Goal: Task Accomplishment & Management: Complete application form

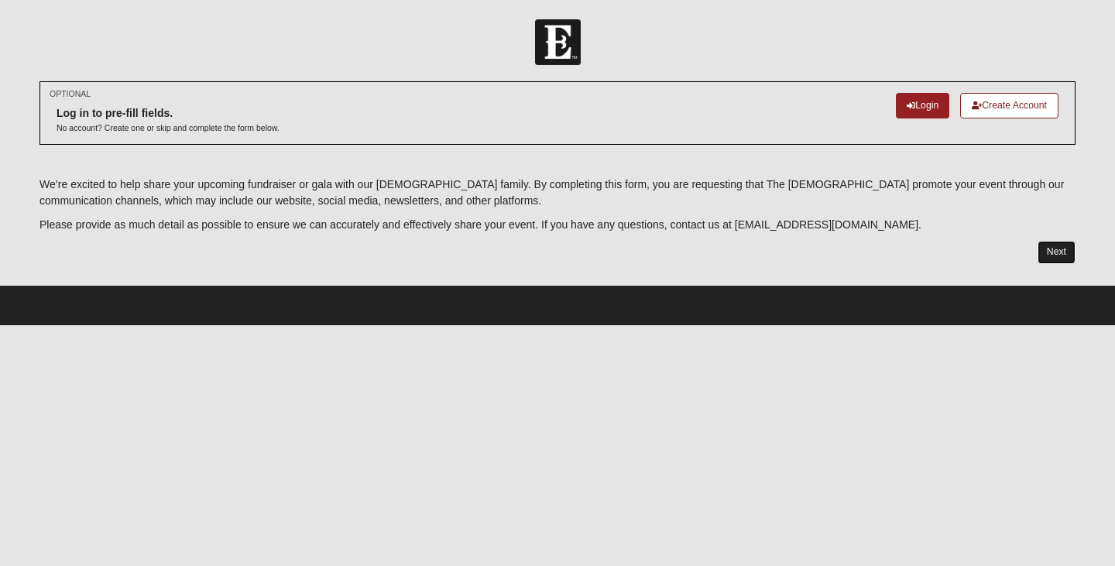
click at [1045, 253] on link "Next" at bounding box center [1057, 252] width 38 height 22
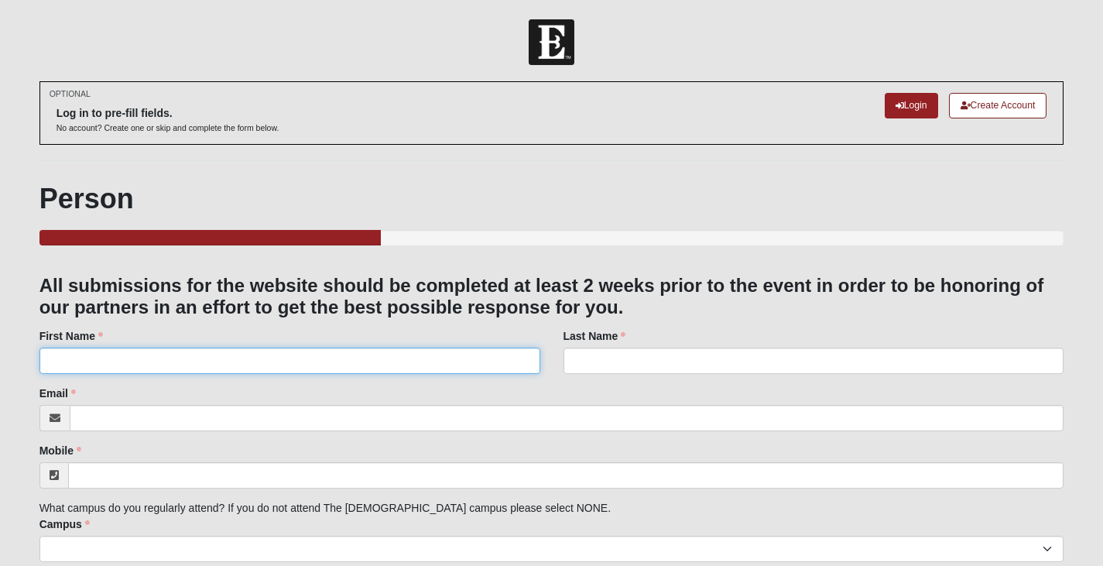
click at [93, 366] on input "First Name" at bounding box center [289, 361] width 501 height 26
type input "[PERSON_NAME]"
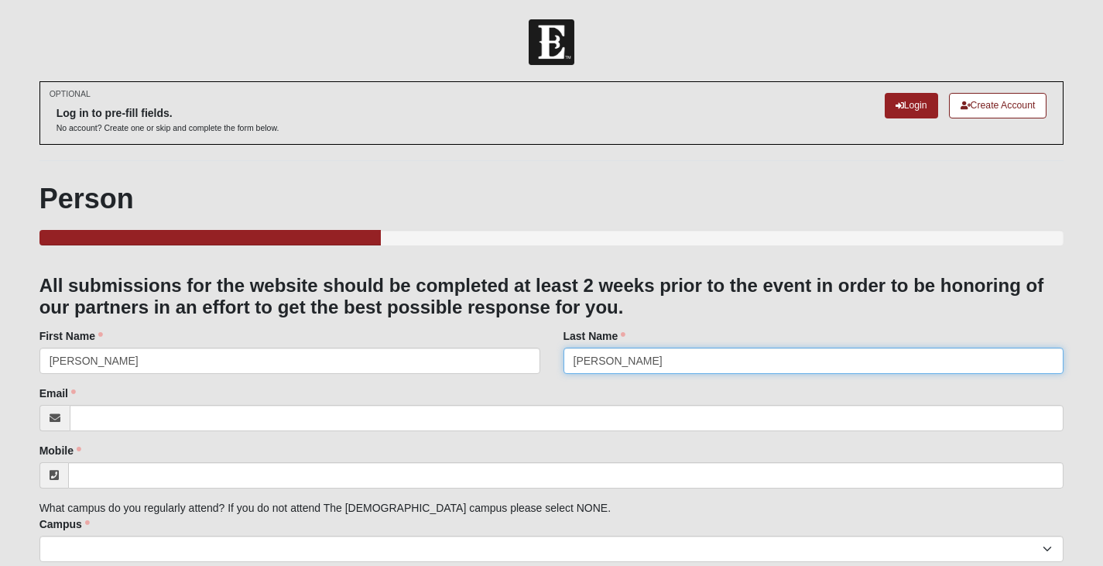
type input "[PERSON_NAME]"
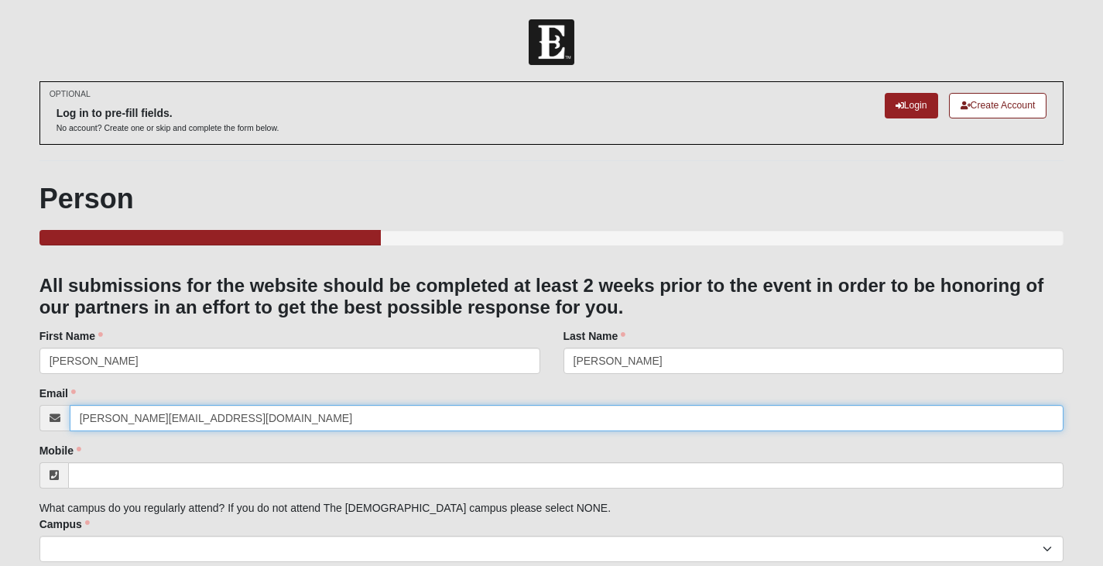
type input "[PERSON_NAME][EMAIL_ADDRESS][DOMAIN_NAME]"
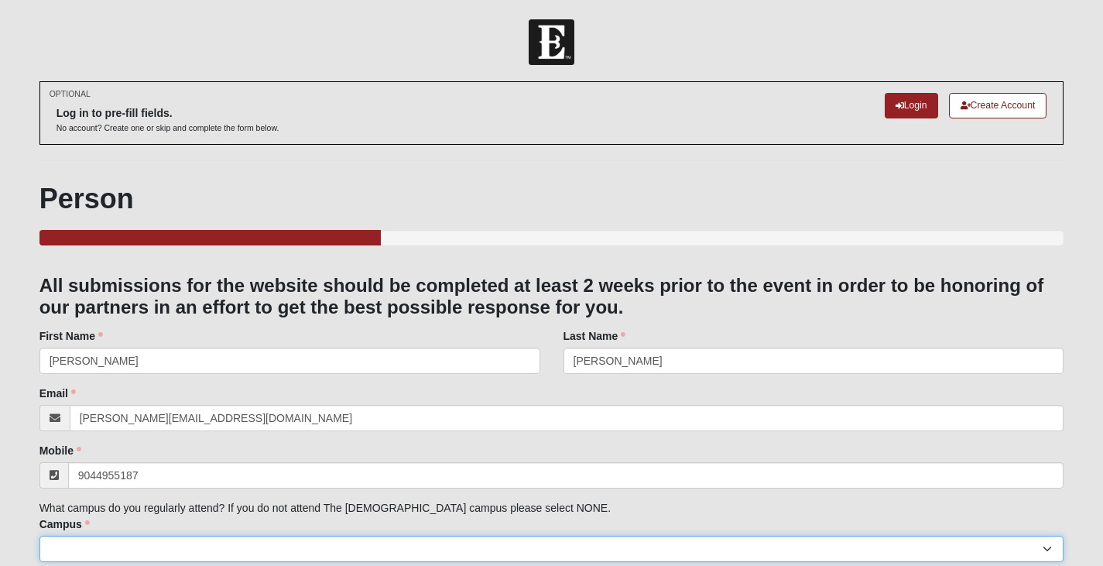
type input "[PHONE_NUMBER]"
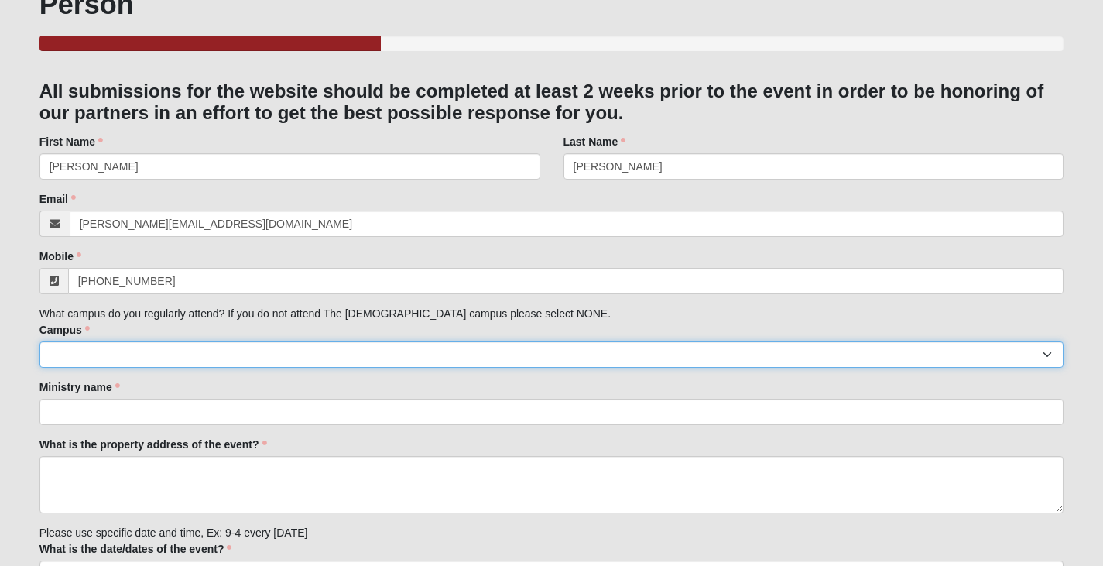
scroll to position [232, 0]
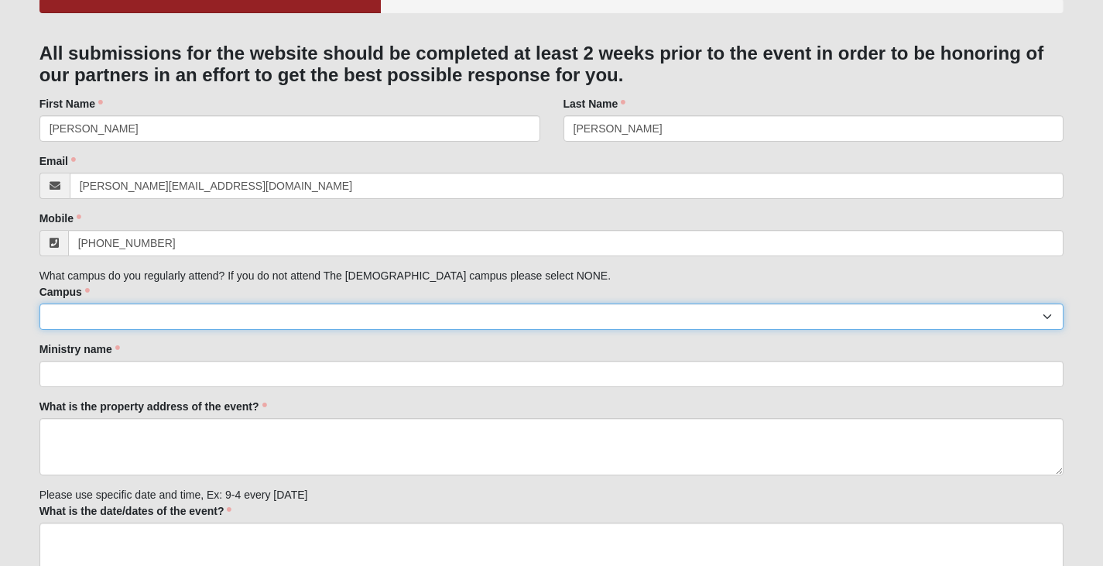
click at [229, 315] on select "[GEOGRAPHIC_DATA] [GEOGRAPHIC_DATA] (Coming Soon) Eleven22 Online [PERSON_NAME]…" at bounding box center [551, 317] width 1025 height 26
select select "14"
click at [39, 304] on select "[GEOGRAPHIC_DATA] [GEOGRAPHIC_DATA] (Coming Soon) Eleven22 Online [PERSON_NAME]…" at bounding box center [551, 317] width 1025 height 26
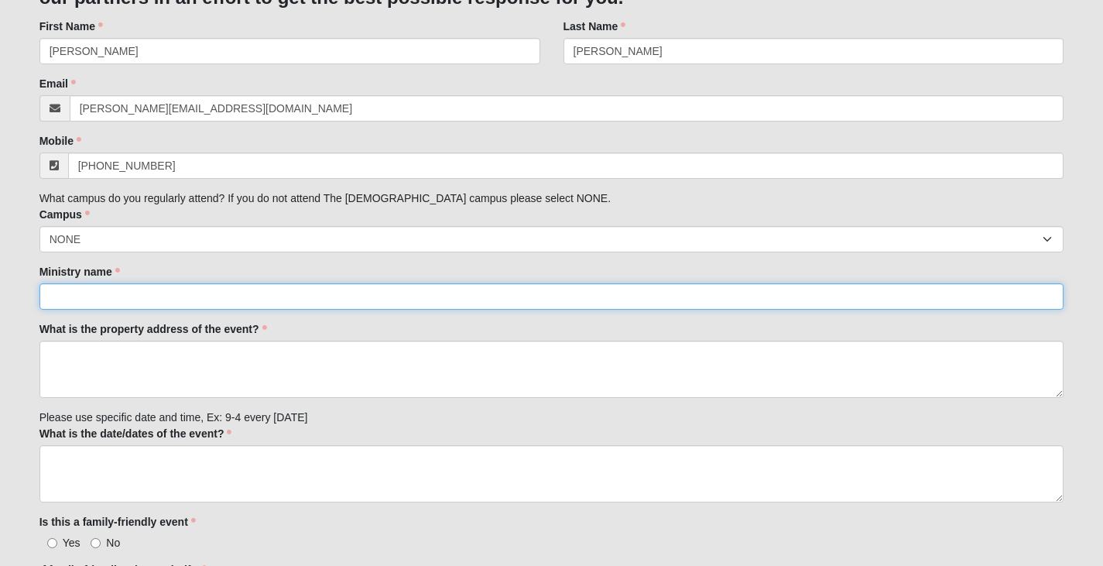
click at [189, 291] on input "Ministry name" at bounding box center [551, 296] width 1025 height 26
type input "Seamark Ranch"
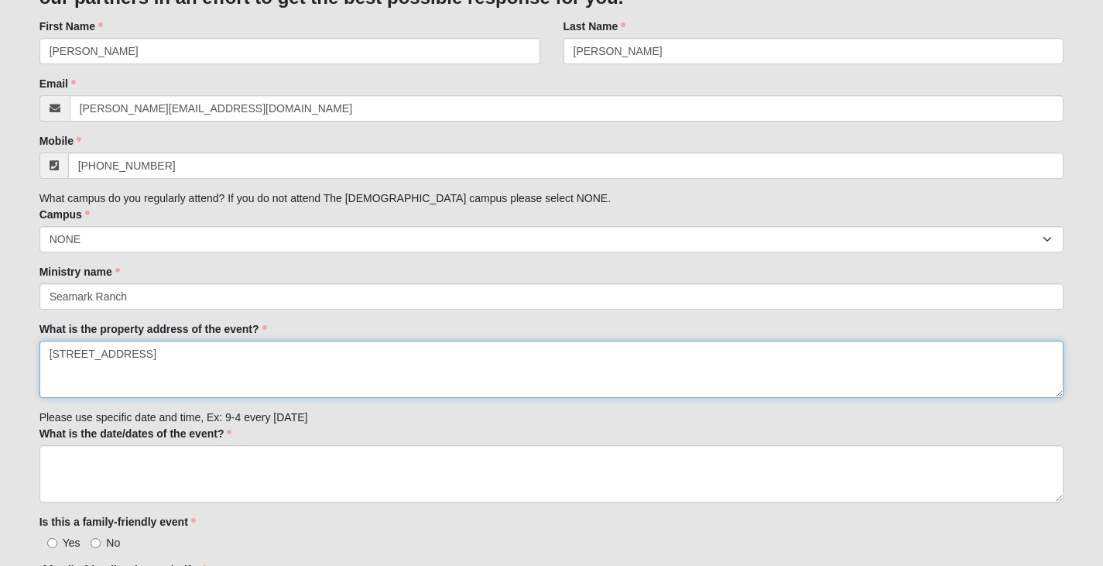
type textarea "[STREET_ADDRESS]"
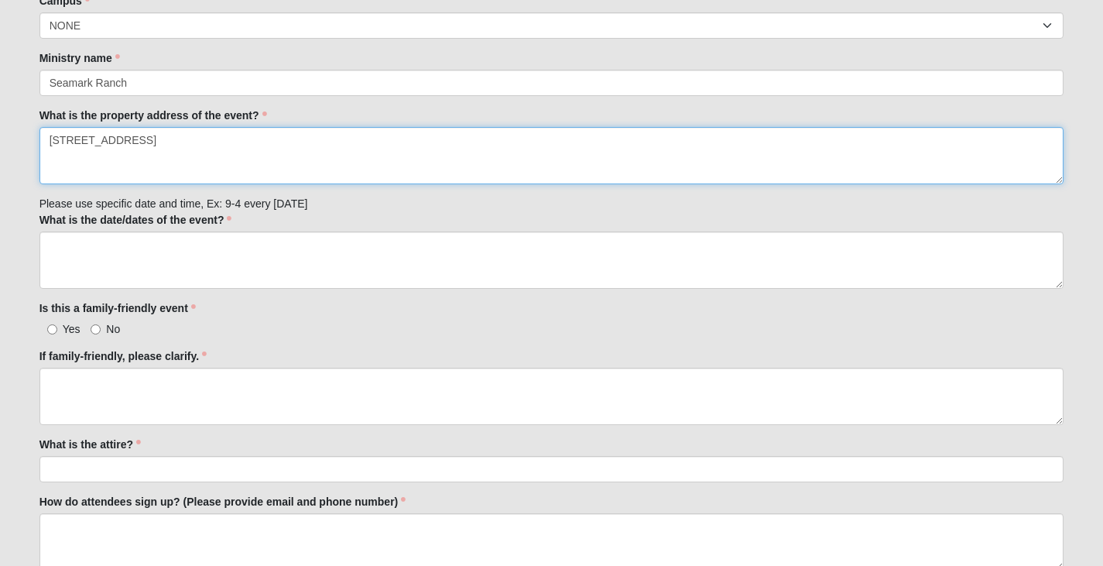
scroll to position [542, 0]
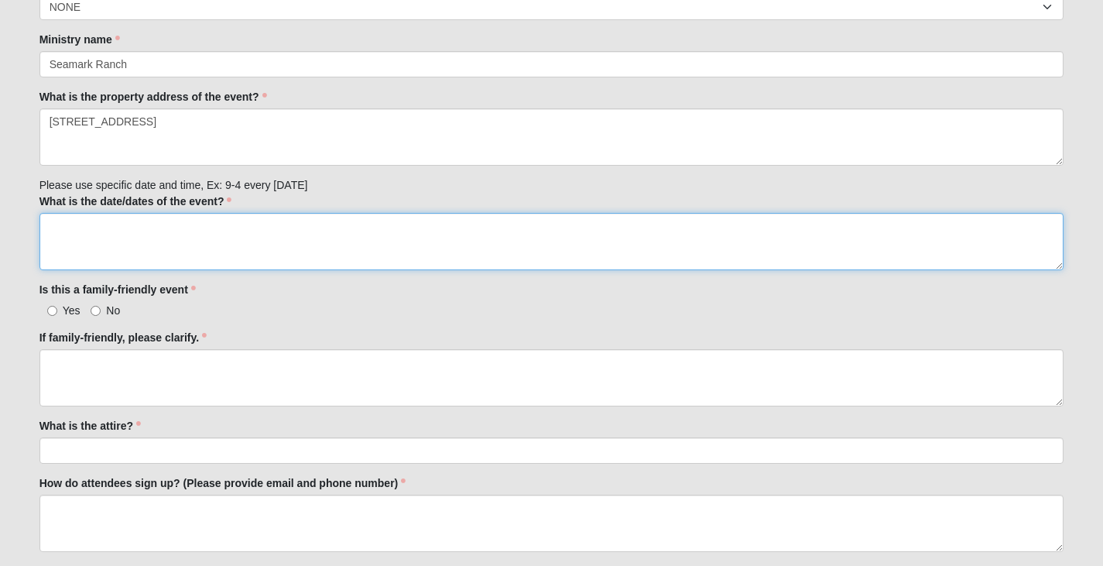
click at [189, 217] on textarea "What is the date/dates of the event?" at bounding box center [551, 241] width 1025 height 57
click at [143, 228] on textarea "[DATE], October 35th, 2025" at bounding box center [551, 241] width 1025 height 57
type textarea "[DATE]"
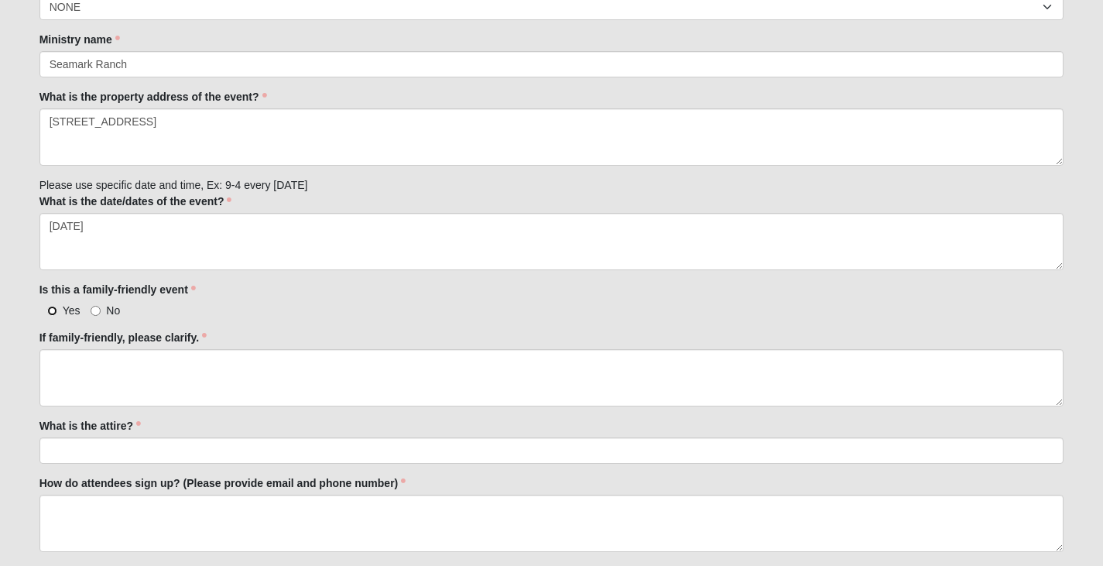
click at [51, 307] on input "Yes" at bounding box center [52, 311] width 10 height 10
radio input "true"
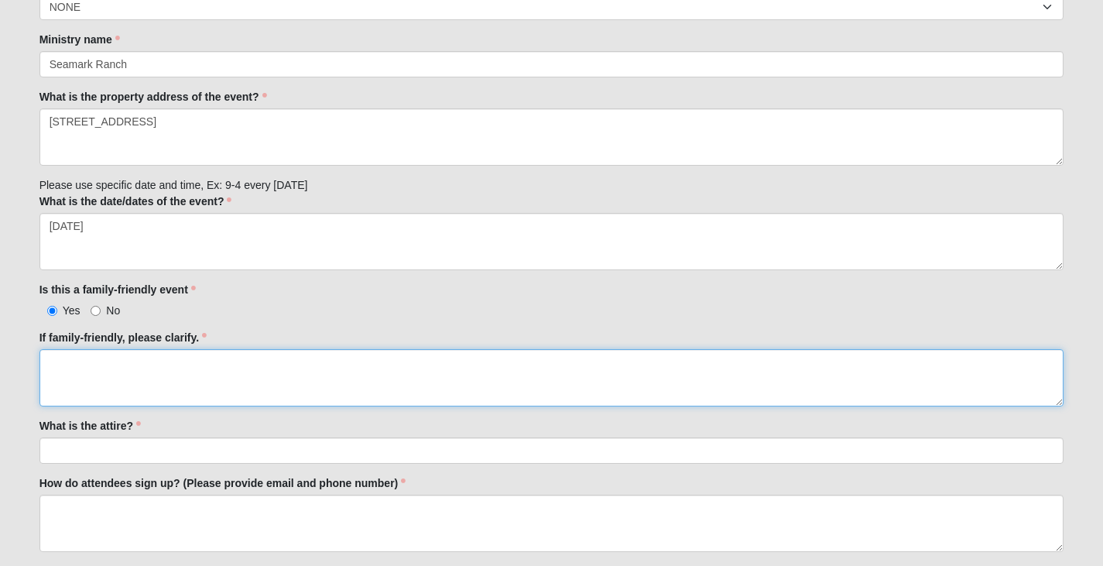
click at [91, 371] on textarea "If family-friendly, please clarify." at bounding box center [551, 377] width 1025 height 57
paste textarea "Join us for a fun-filled fall day! This is a family-friendly event bringing the…"
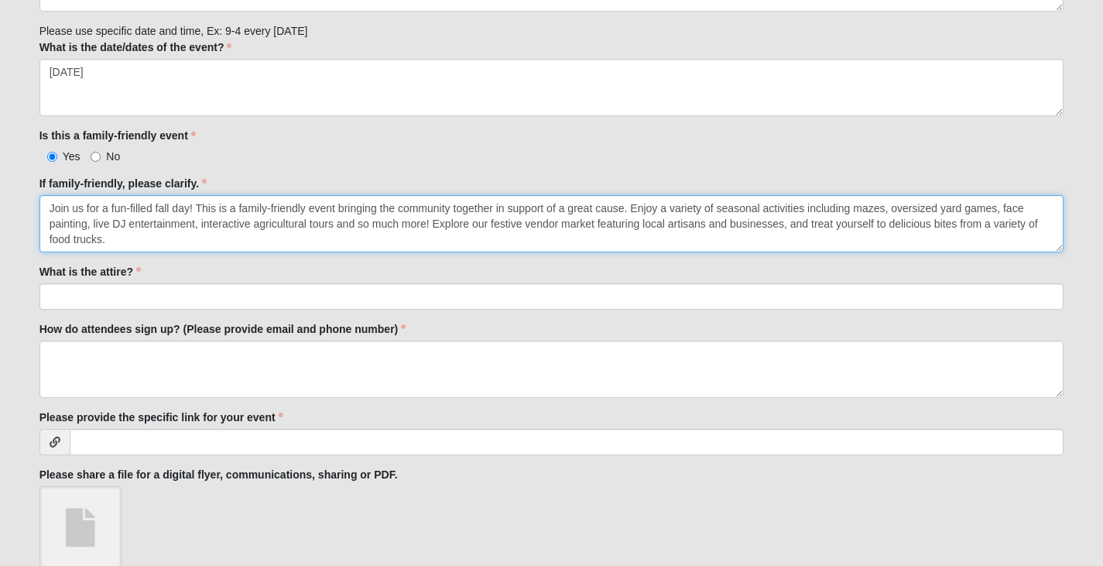
scroll to position [697, 0]
type textarea "Join us for a fun-filled fall day! This is a family-friendly event bringing the…"
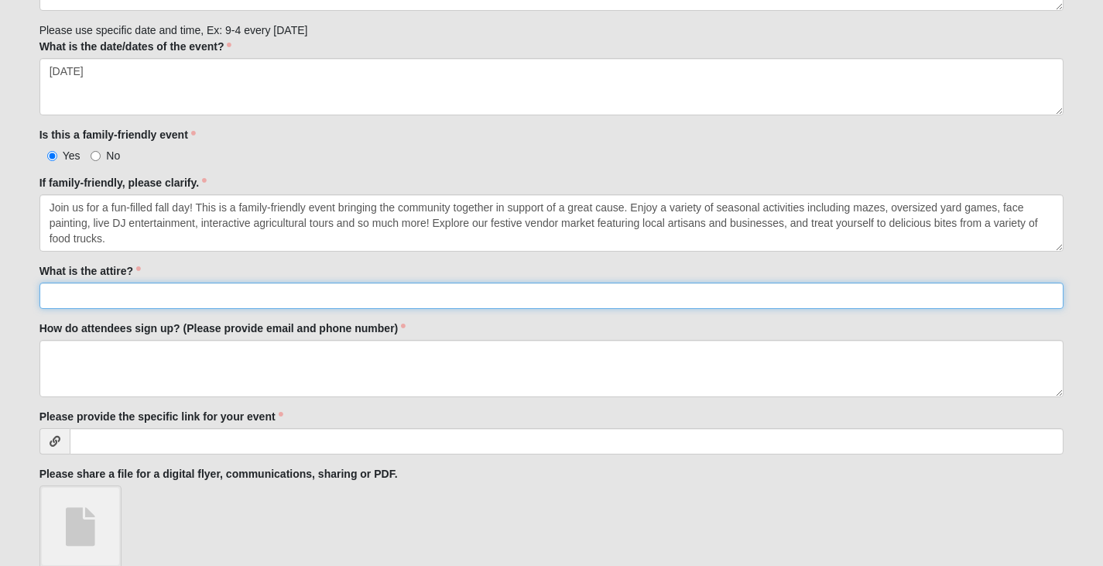
click at [132, 292] on input "What is the attire?" at bounding box center [551, 296] width 1025 height 26
type input "F"
type input "C"
type input "Attire appropriate for a fun day at the Ranch!"
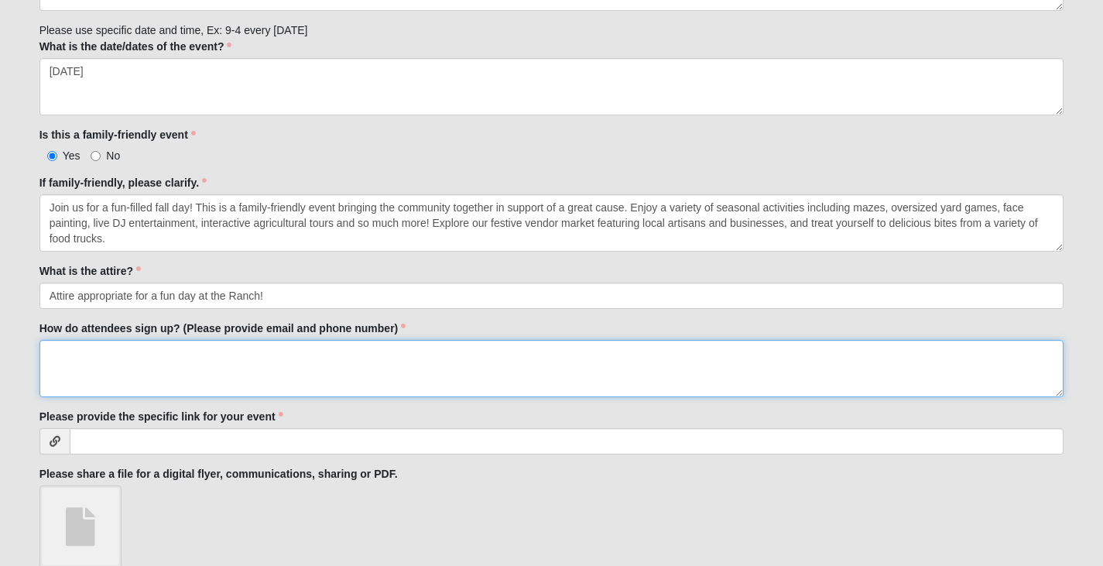
click at [107, 353] on textarea "How do attendees sign up? (Please provide email and phone number)" at bounding box center [551, 368] width 1025 height 57
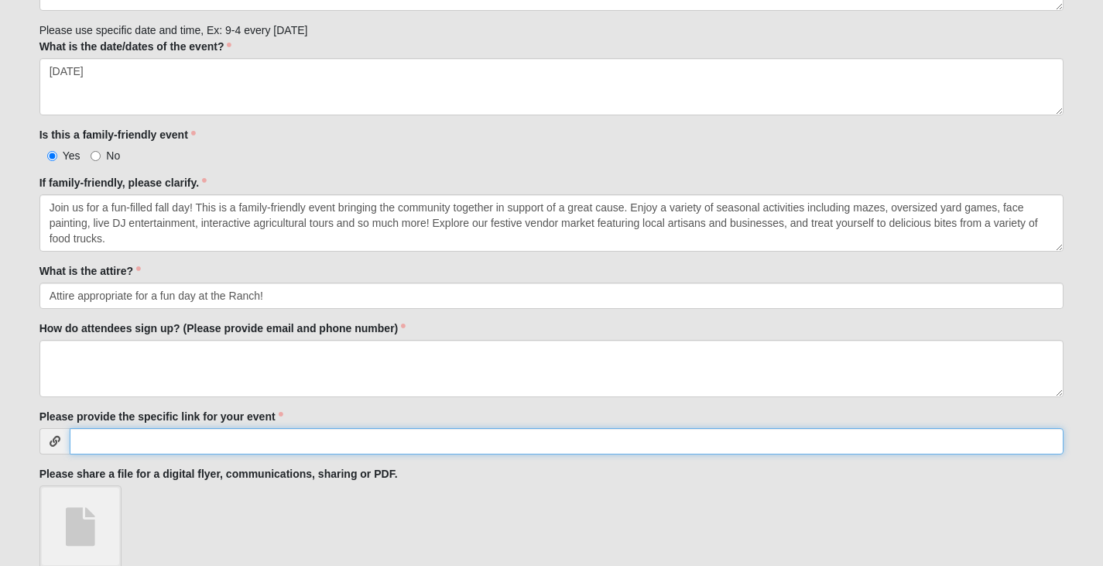
click at [122, 442] on input "Please provide the specific link for your event" at bounding box center [567, 441] width 995 height 26
paste input "[URL][DOMAIN_NAME]"
type input "[URL][DOMAIN_NAME]"
drag, startPoint x: 603, startPoint y: 439, endPoint x: 65, endPoint y: 424, distance: 538.4
click at [65, 424] on div "Please provide the specific link for your event [URL][DOMAIN_NAME]" at bounding box center [551, 432] width 1025 height 46
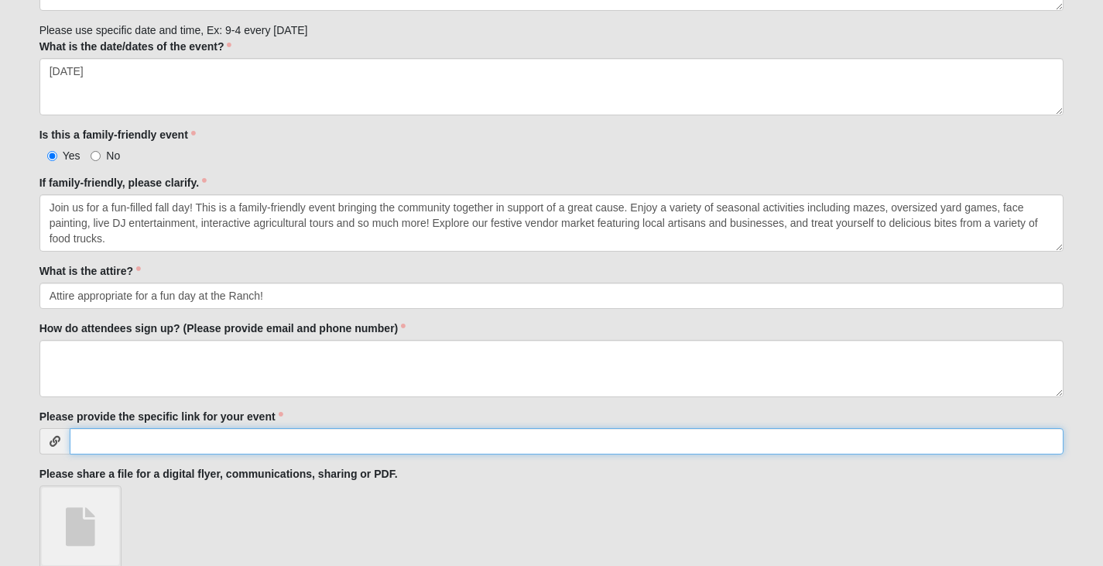
paste input "[URL][DOMAIN_NAME]"
type input "[URL][DOMAIN_NAME]"
click at [218, 441] on input "[URL][DOMAIN_NAME]" at bounding box center [567, 441] width 995 height 26
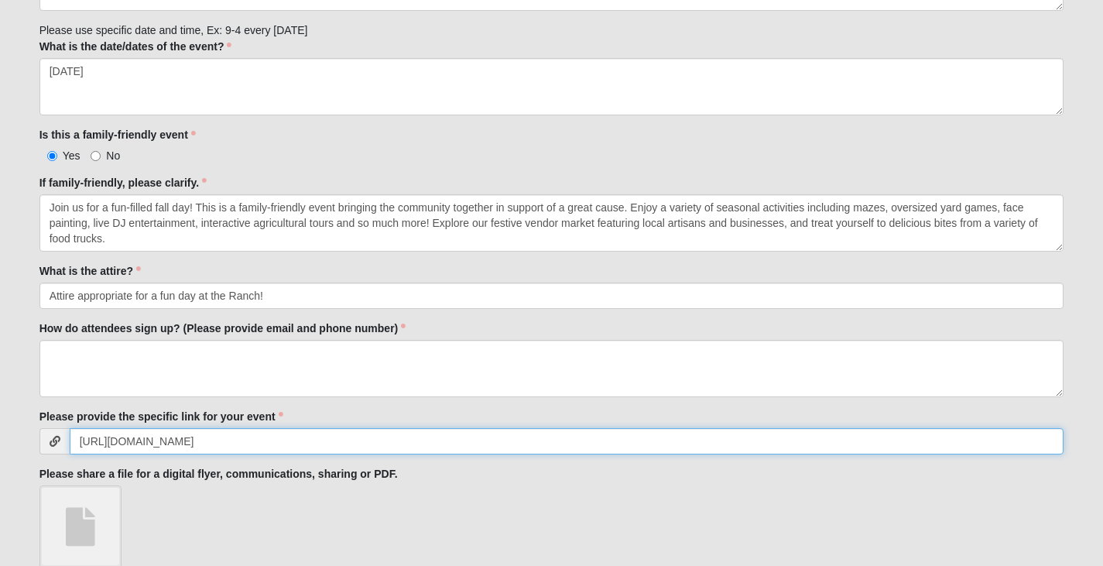
click at [218, 441] on input "[URL][DOMAIN_NAME]" at bounding box center [567, 441] width 995 height 26
paste input "[URL][DOMAIN_NAME]"
type input "[URL][DOMAIN_NAME]"
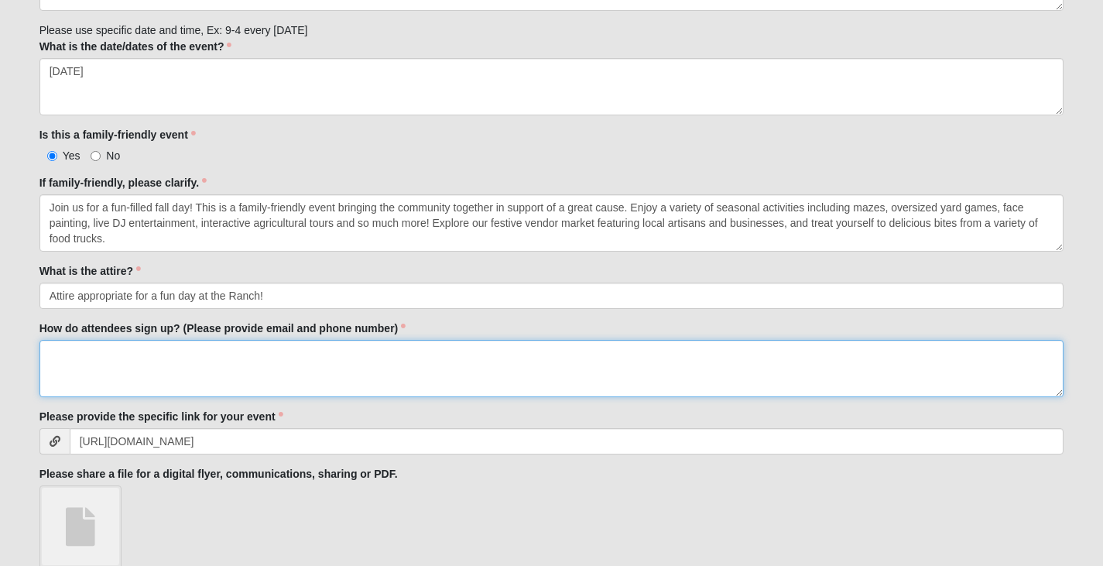
click at [85, 354] on textarea "How do attendees sign up? (Please provide email and phone number)" at bounding box center [551, 368] width 1025 height 57
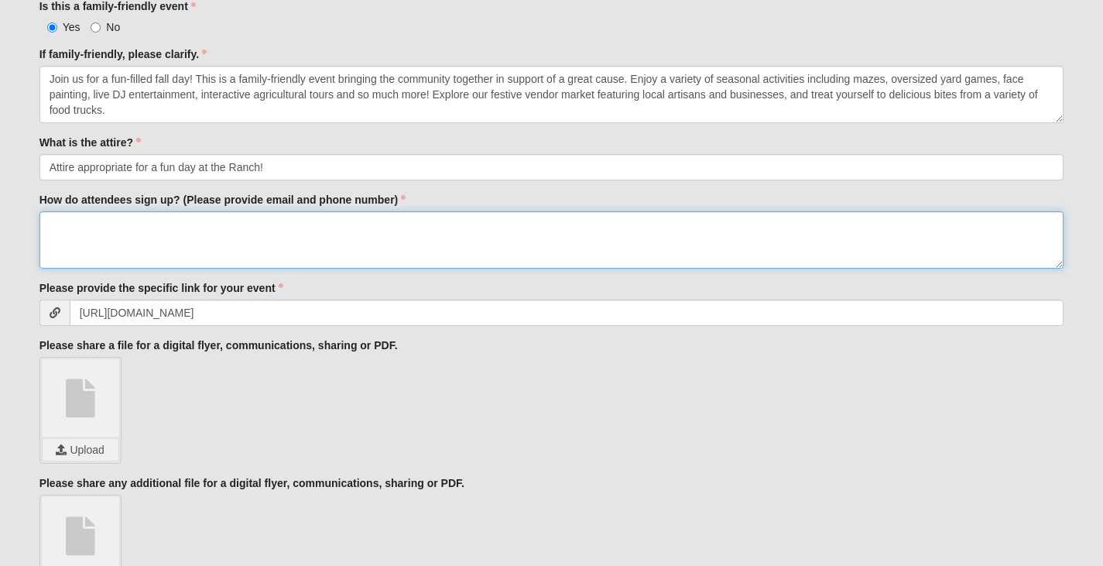
scroll to position [852, 0]
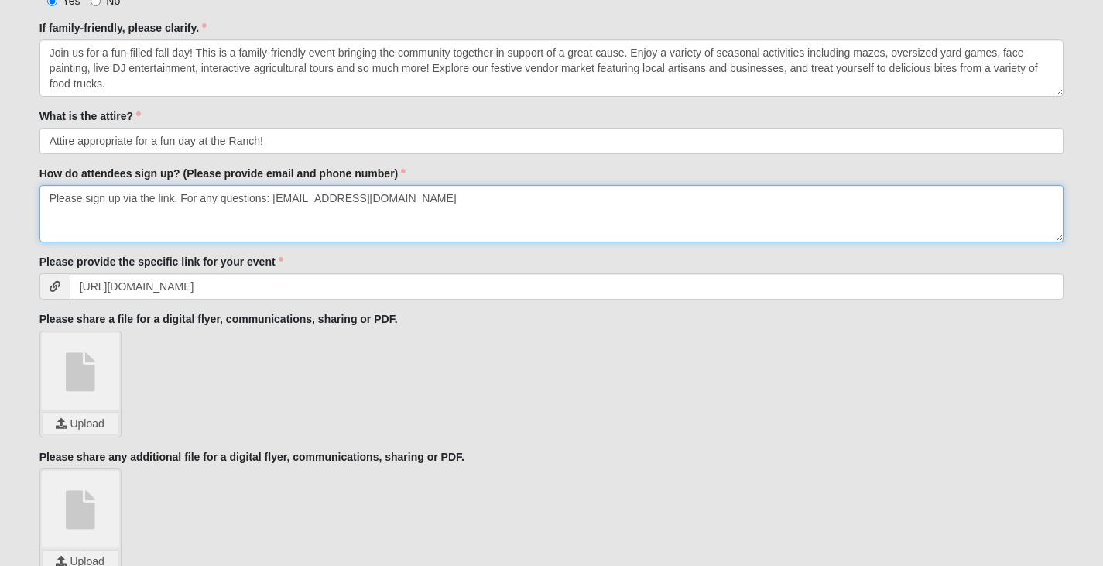
type textarea "Please sign up via the link. For any questions: [EMAIL_ADDRESS][DOMAIN_NAME]"
click at [90, 423] on input "file" at bounding box center [81, 424] width 76 height 22
click at [112, 420] on input "file" at bounding box center [81, 424] width 76 height 22
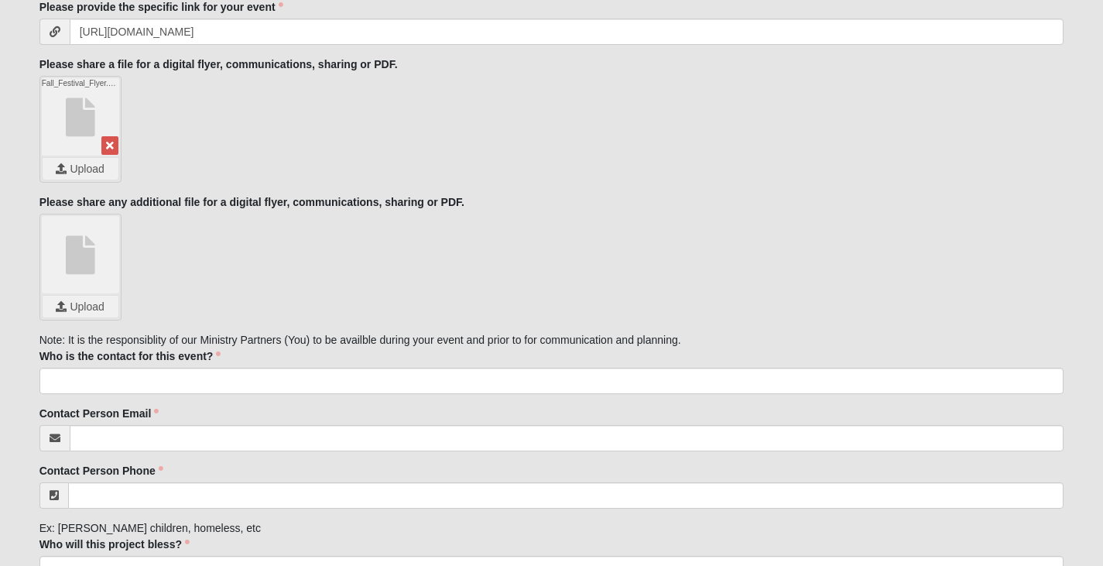
scroll to position [1162, 0]
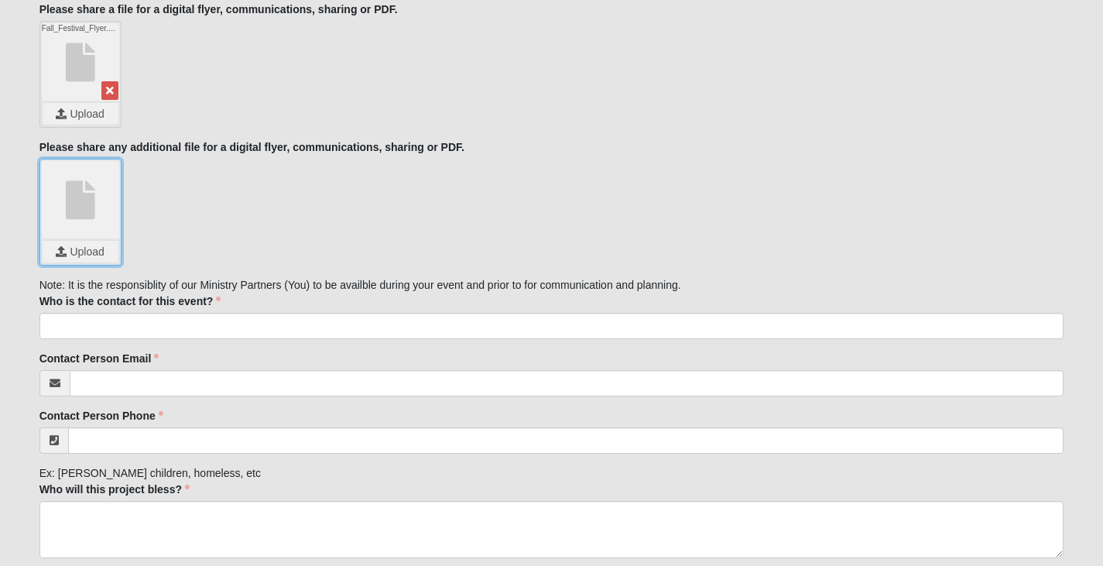
click at [71, 249] on input "file" at bounding box center [81, 252] width 76 height 22
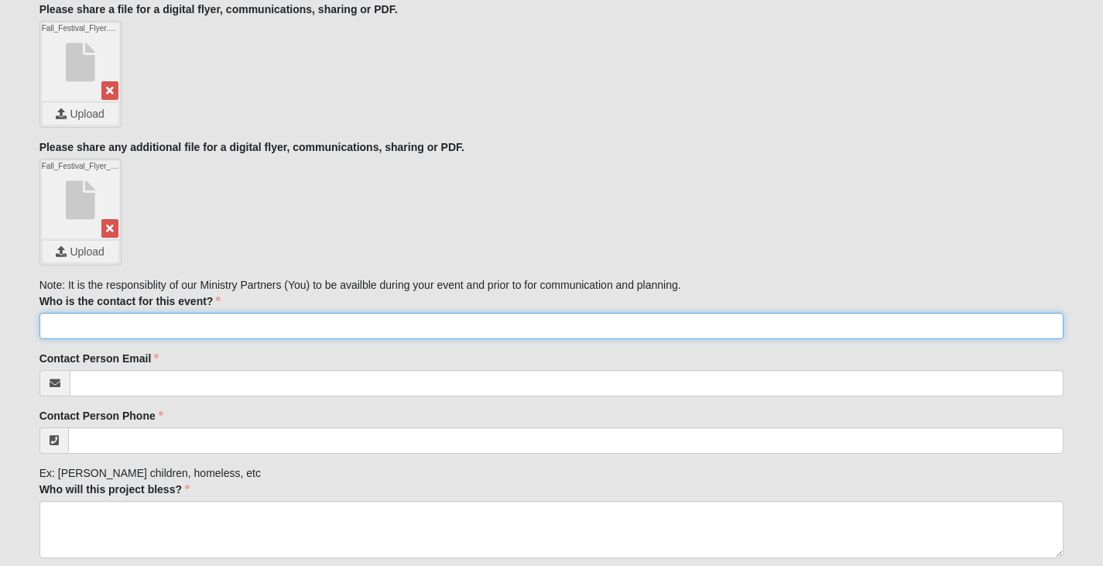
click at [207, 324] on input "Who is the contact for this event?" at bounding box center [551, 326] width 1025 height 26
type input "[PERSON_NAME]"
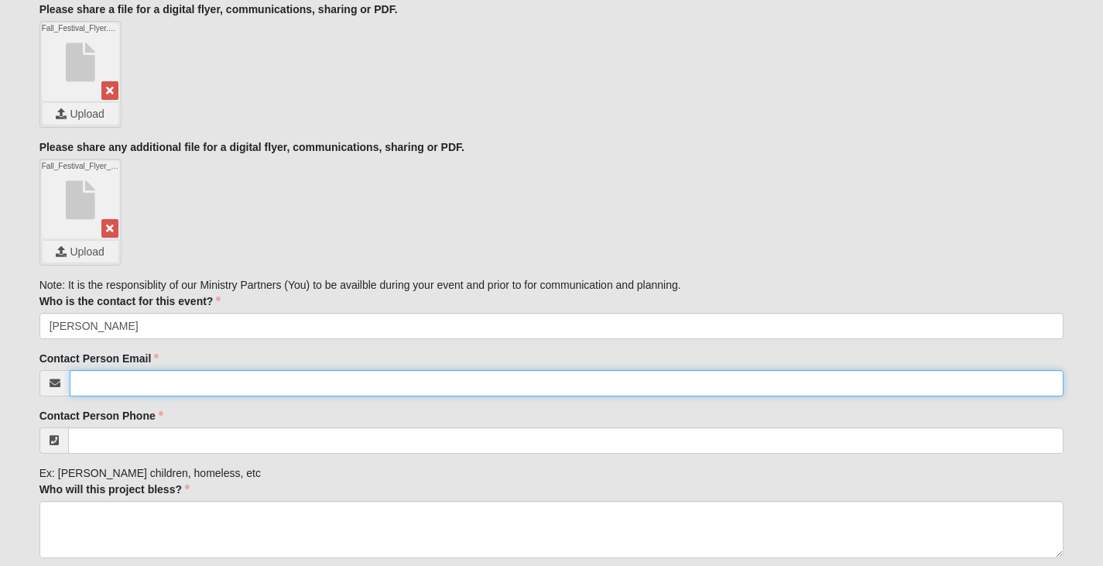
click at [169, 377] on input "Contact Person Email" at bounding box center [567, 383] width 995 height 26
type input "[EMAIL_ADDRESS][DOMAIN_NAME]"
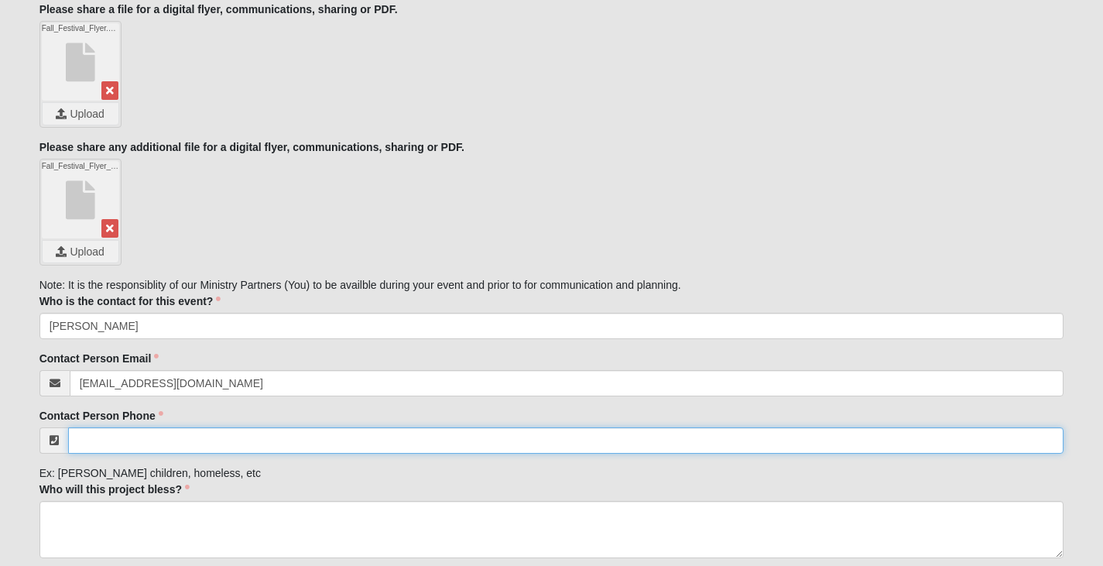
click at [183, 440] on input "Contact Person Phone" at bounding box center [566, 440] width 997 height 26
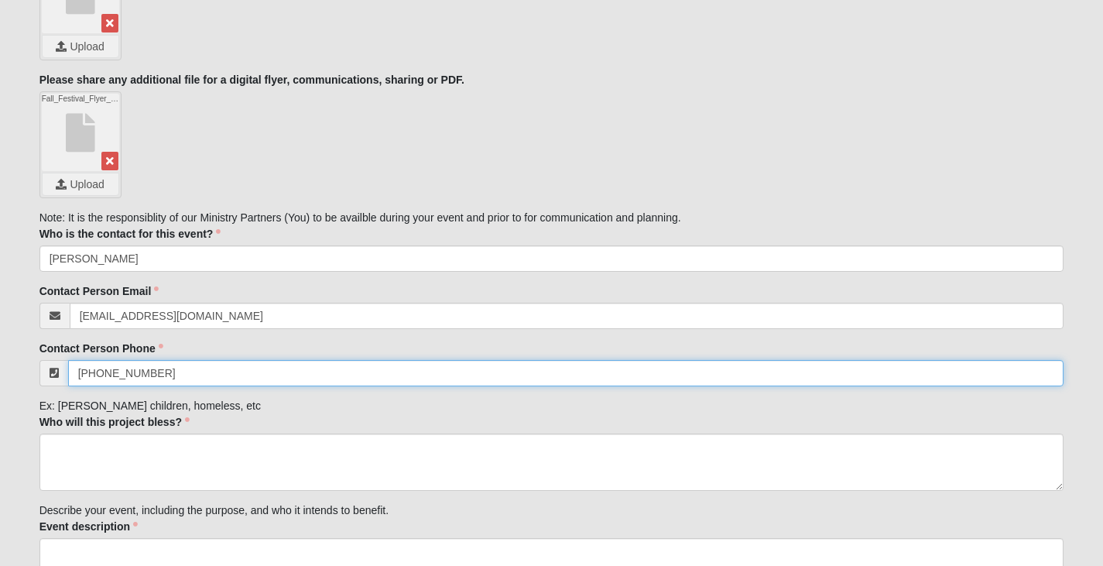
scroll to position [1316, 0]
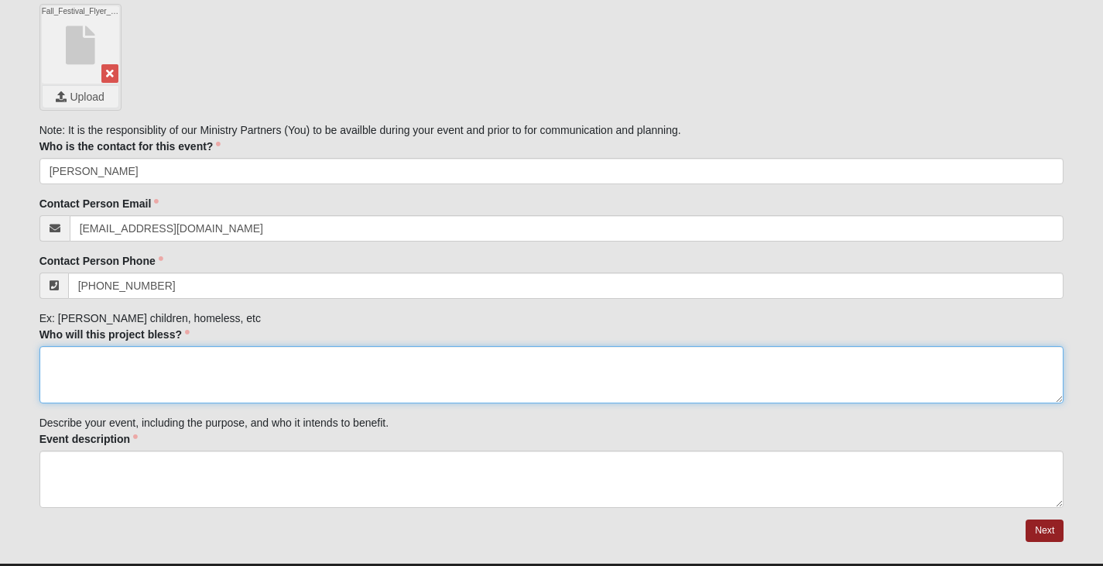
type input "[PHONE_NUMBER]"
click at [160, 357] on textarea "Who will this project bless?" at bounding box center [551, 374] width 1025 height 57
type textarea "T"
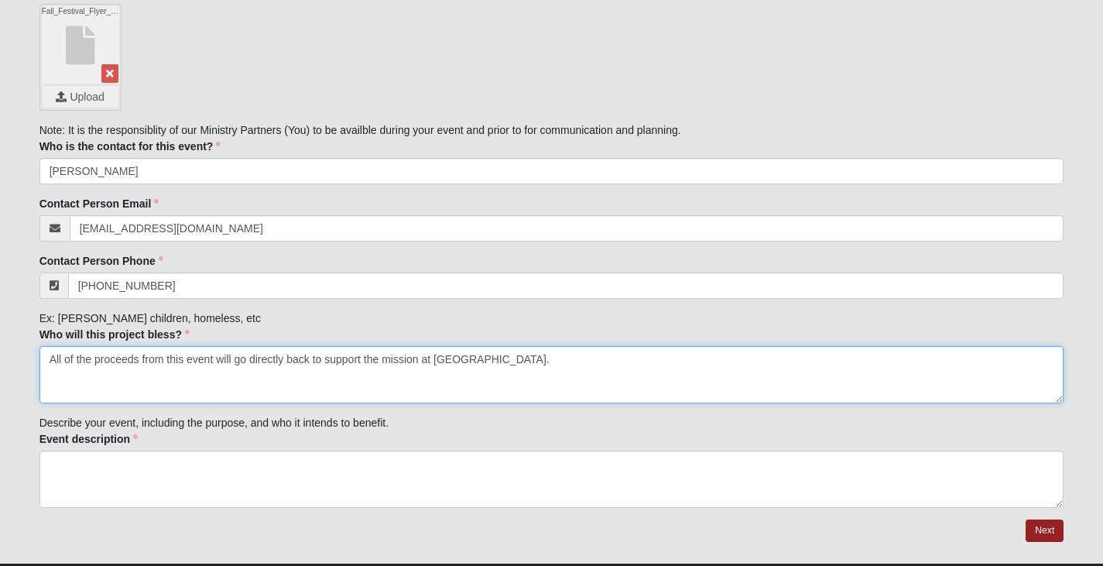
type textarea "All of the proceeds from this event will go directly back to support the missio…"
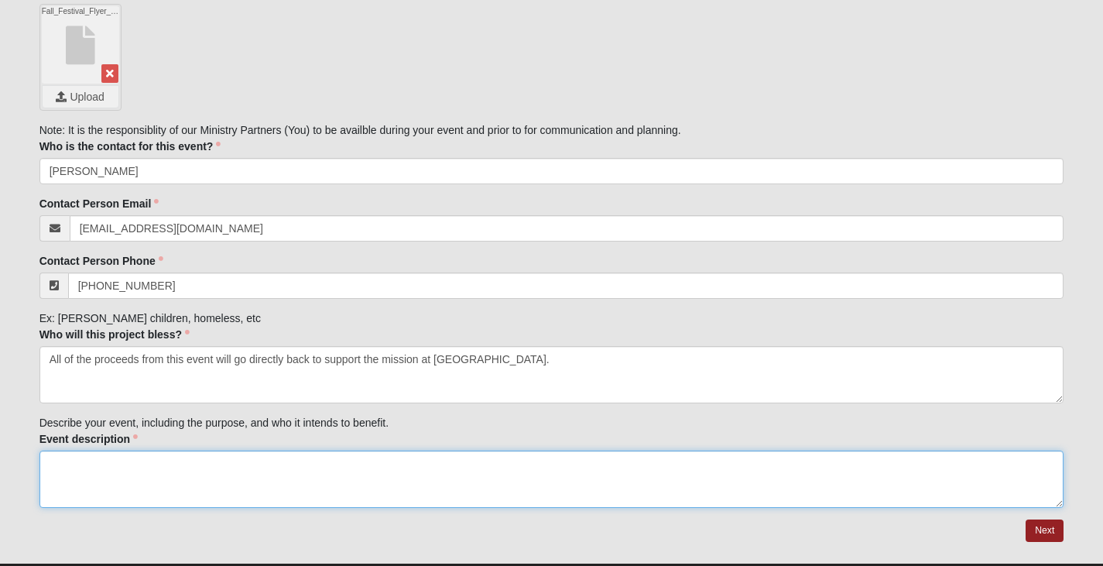
click at [173, 463] on textarea "Event description" at bounding box center [551, 479] width 1025 height 57
paste textarea "Get ready for a day full of fall fun! Enjoy pumpkins, a toddler-friendly hay ma…"
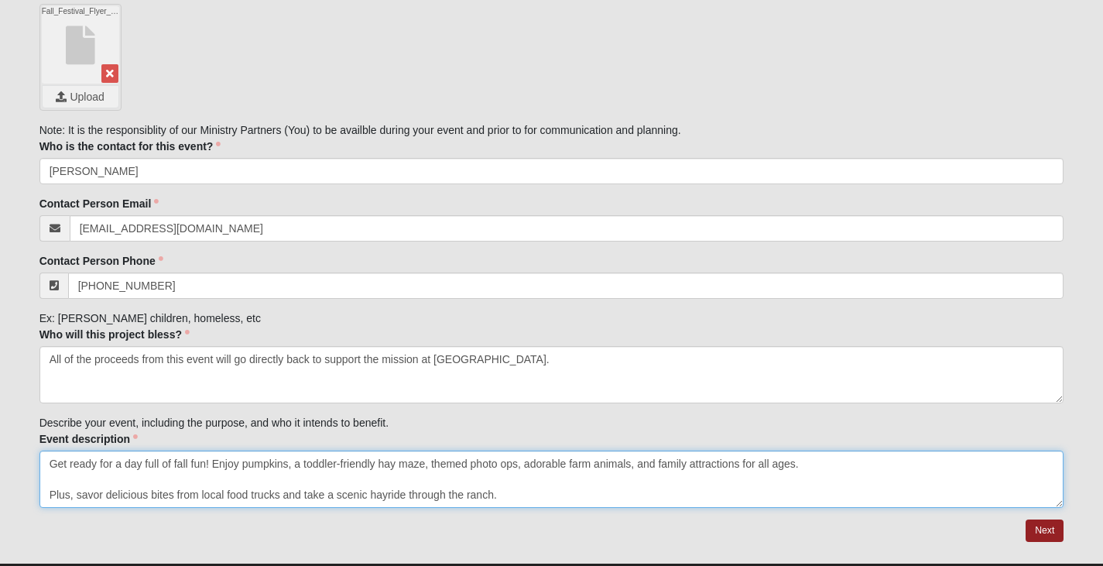
click at [50, 492] on textarea "Get ready for a day full of fall fun! Enjoy pumpkins, a toddler-friendly hay ma…" at bounding box center [551, 479] width 1025 height 57
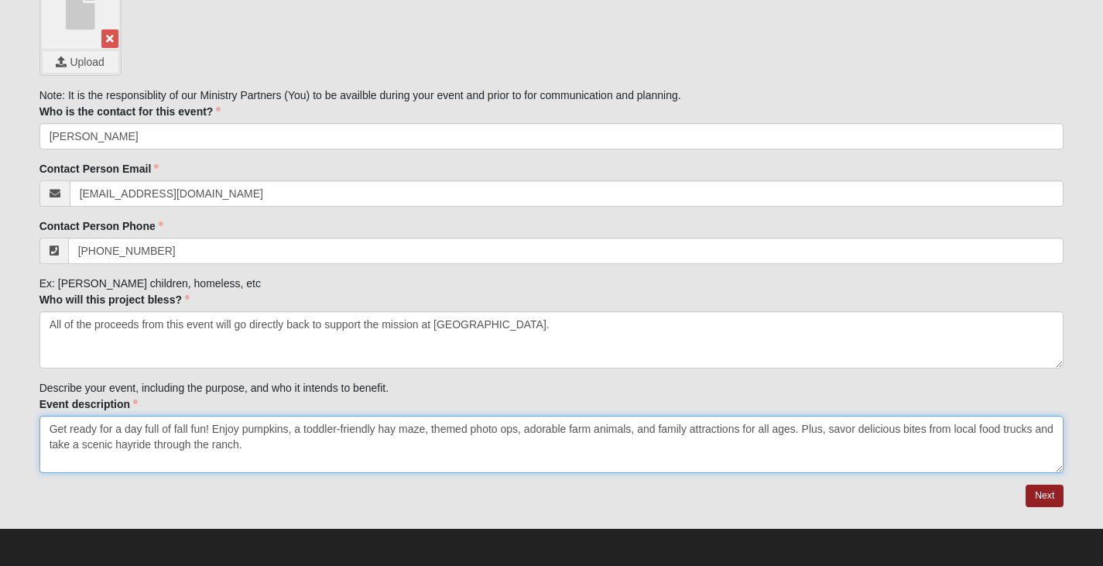
scroll to position [1354, 0]
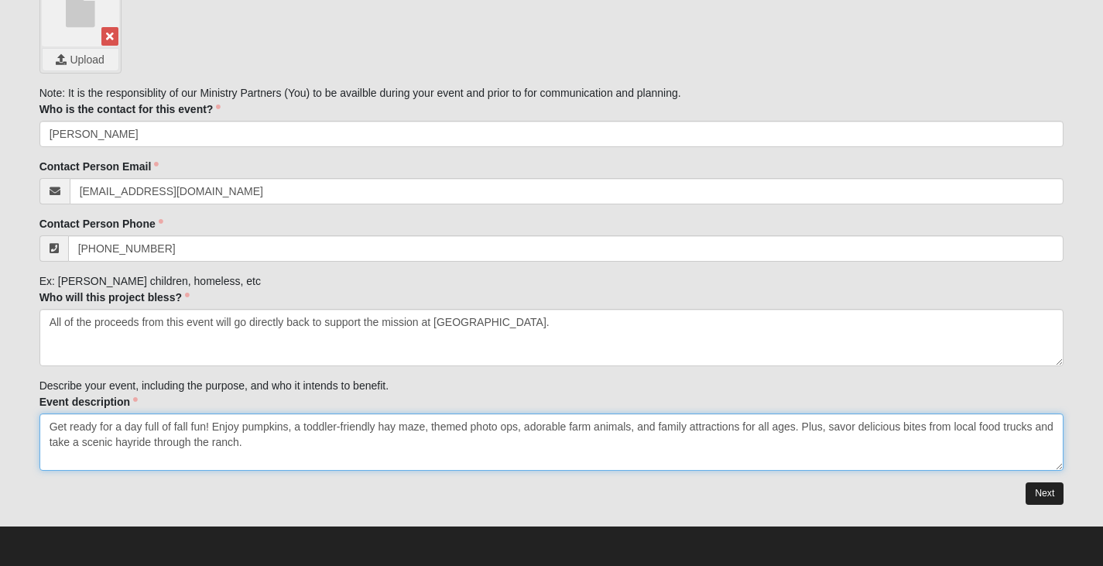
type textarea "Get ready for a day full of fall fun! Enjoy pumpkins, a toddler-friendly hay ma…"
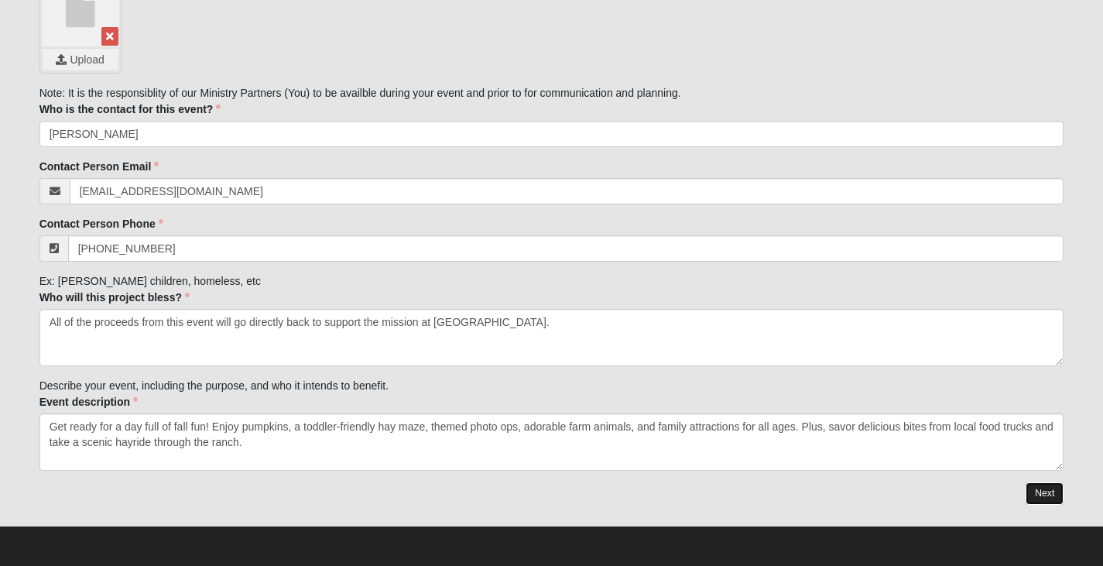
click at [1035, 492] on link "Next" at bounding box center [1045, 493] width 38 height 22
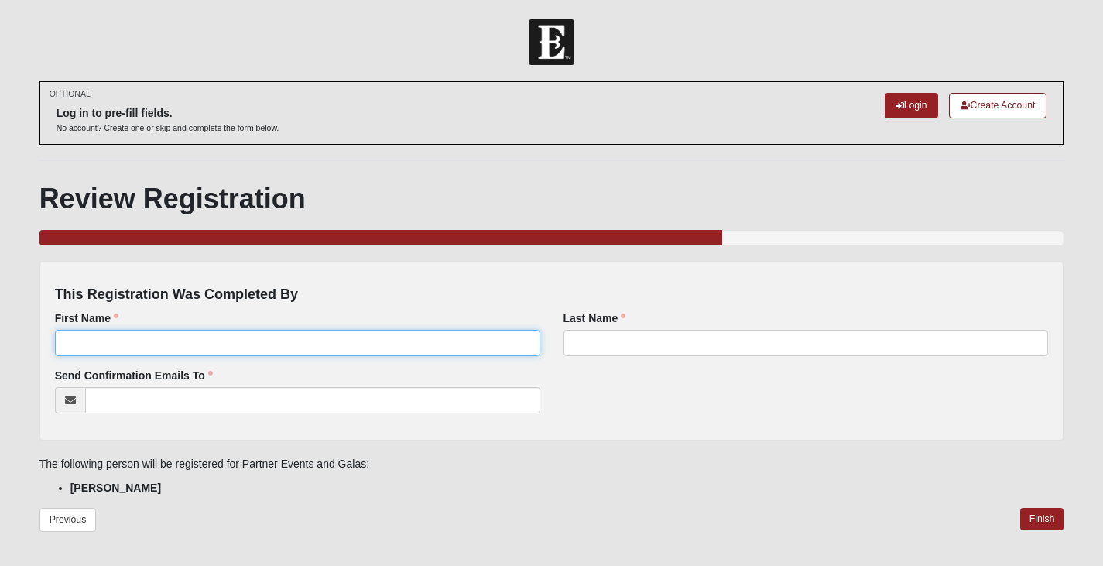
click at [295, 337] on input "First Name" at bounding box center [298, 343] width 486 height 26
type input "[PERSON_NAME]"
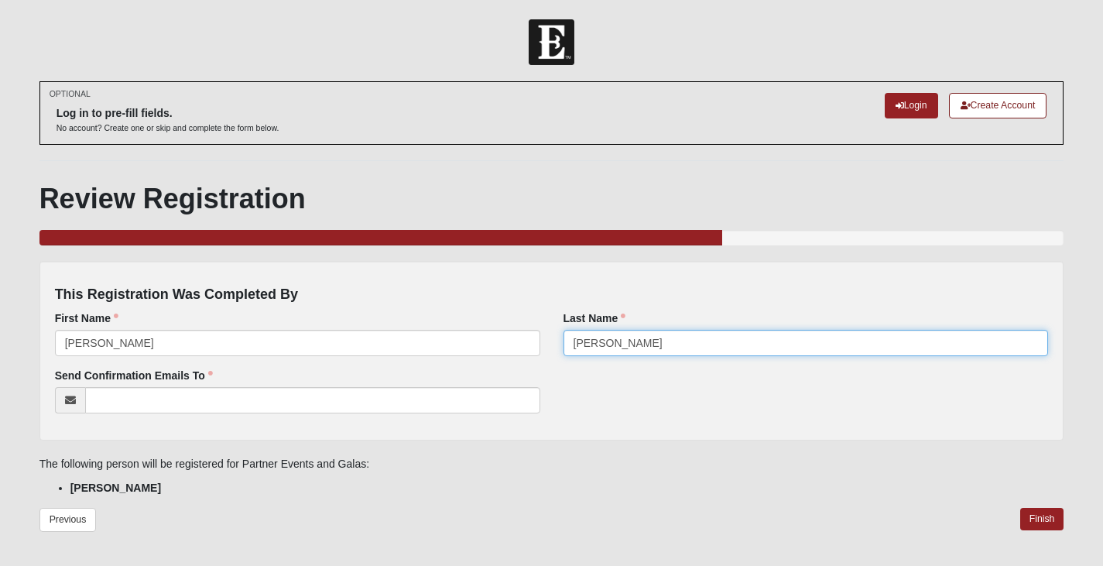
type input "[PERSON_NAME]"
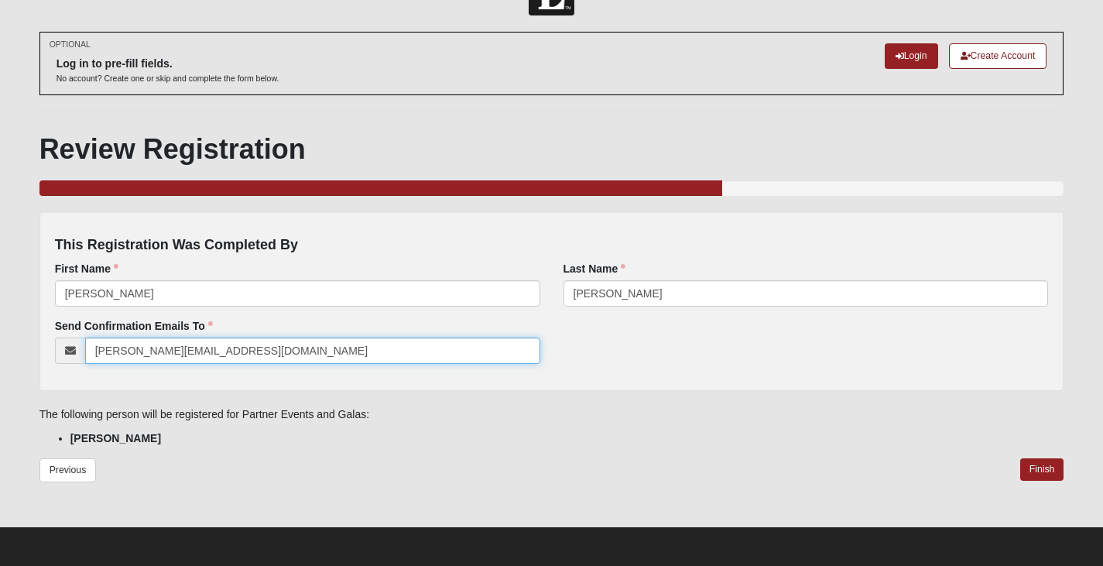
scroll to position [50, 0]
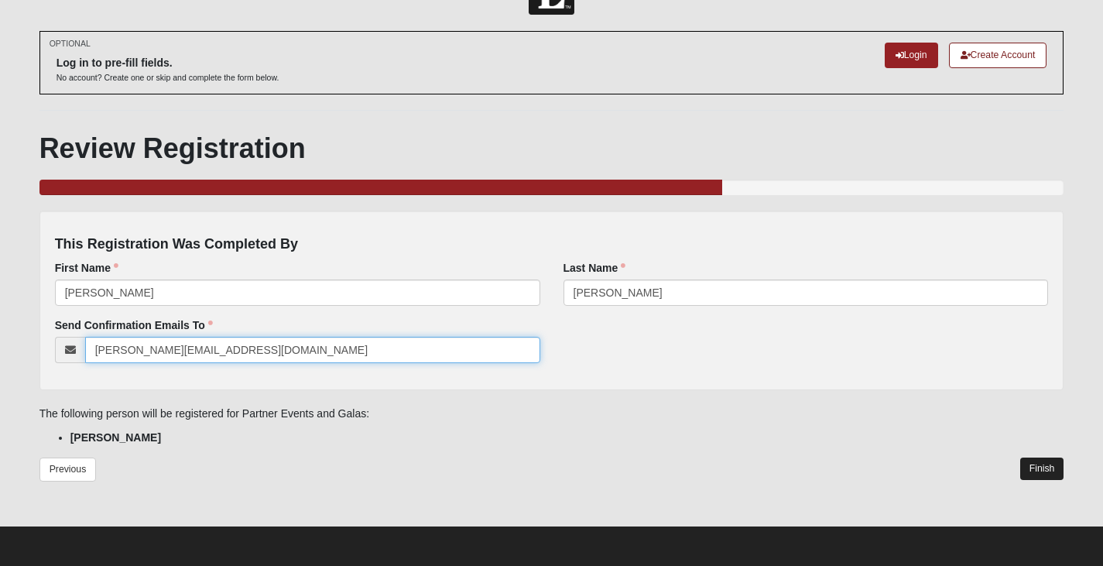
type input "[PERSON_NAME][EMAIL_ADDRESS][DOMAIN_NAME]"
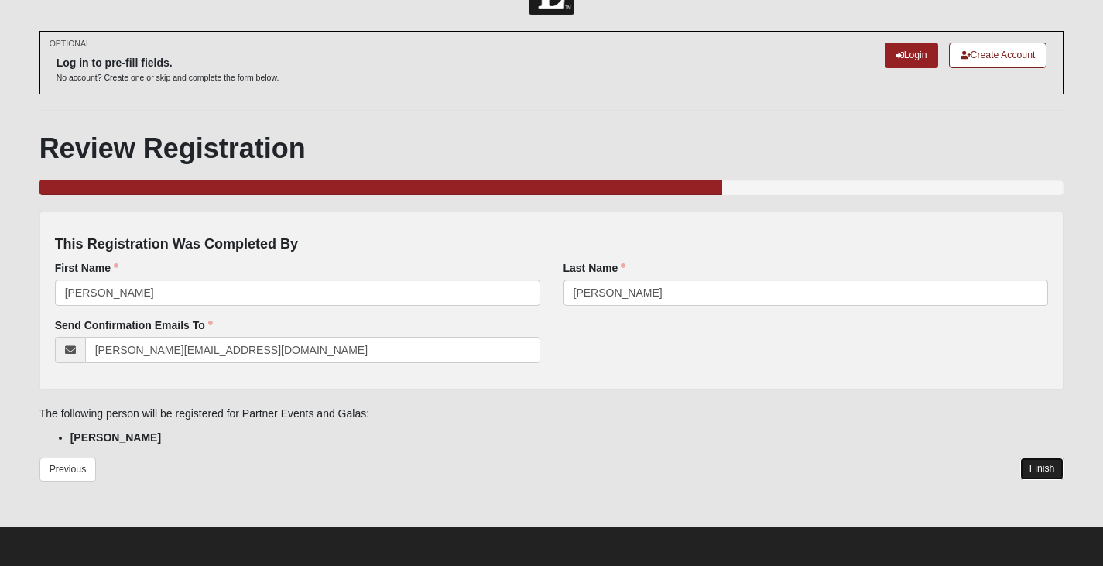
click at [1031, 472] on link "Finish" at bounding box center [1043, 469] width 44 height 22
